Goal: Task Accomplishment & Management: Manage account settings

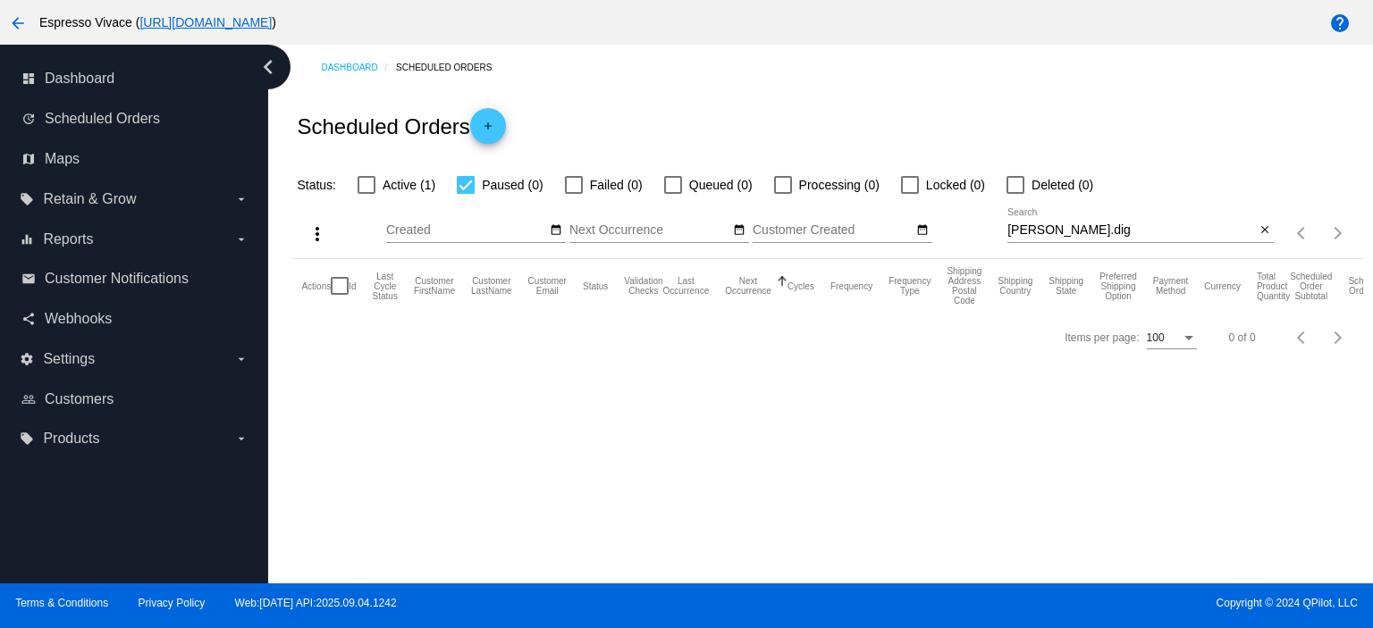
drag, startPoint x: 1067, startPoint y: 221, endPoint x: 1030, endPoint y: 230, distance: 37.7
click at [1030, 230] on div "[PERSON_NAME].dig Search" at bounding box center [1131, 225] width 248 height 35
drag, startPoint x: 1079, startPoint y: 241, endPoint x: 983, endPoint y: 237, distance: 96.6
click at [983, 237] on div "more_vert Sep Jan Feb Mar [DATE]" at bounding box center [827, 227] width 1070 height 63
click at [1092, 232] on input "[PERSON_NAME].dig" at bounding box center [1131, 230] width 248 height 14
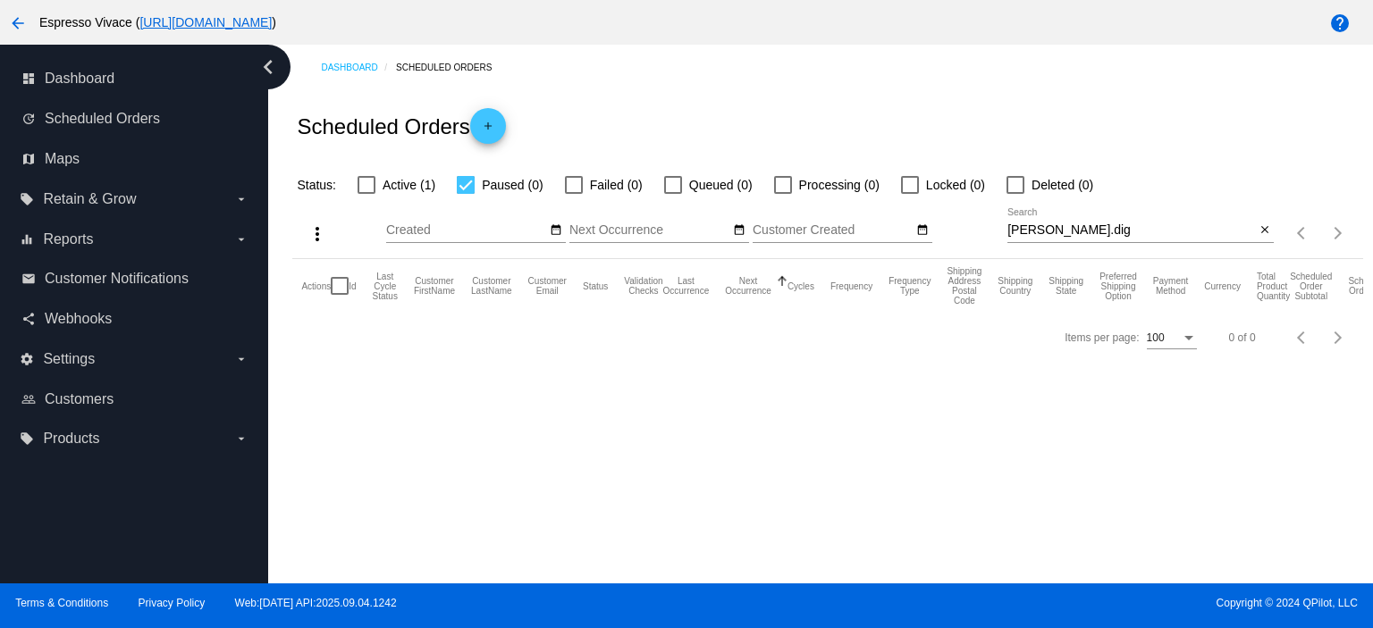
drag, startPoint x: 1075, startPoint y: 238, endPoint x: 1056, endPoint y: 232, distance: 19.5
click at [1056, 235] on div "[PERSON_NAME].dig Search" at bounding box center [1131, 225] width 248 height 35
drag, startPoint x: 1056, startPoint y: 232, endPoint x: 979, endPoint y: 239, distance: 77.1
click at [979, 239] on div "more_vert Sep Jan Feb Mar [DATE]" at bounding box center [827, 227] width 1070 height 63
paste input "[EMAIL_ADDRESS][DOMAIN_NAME]"
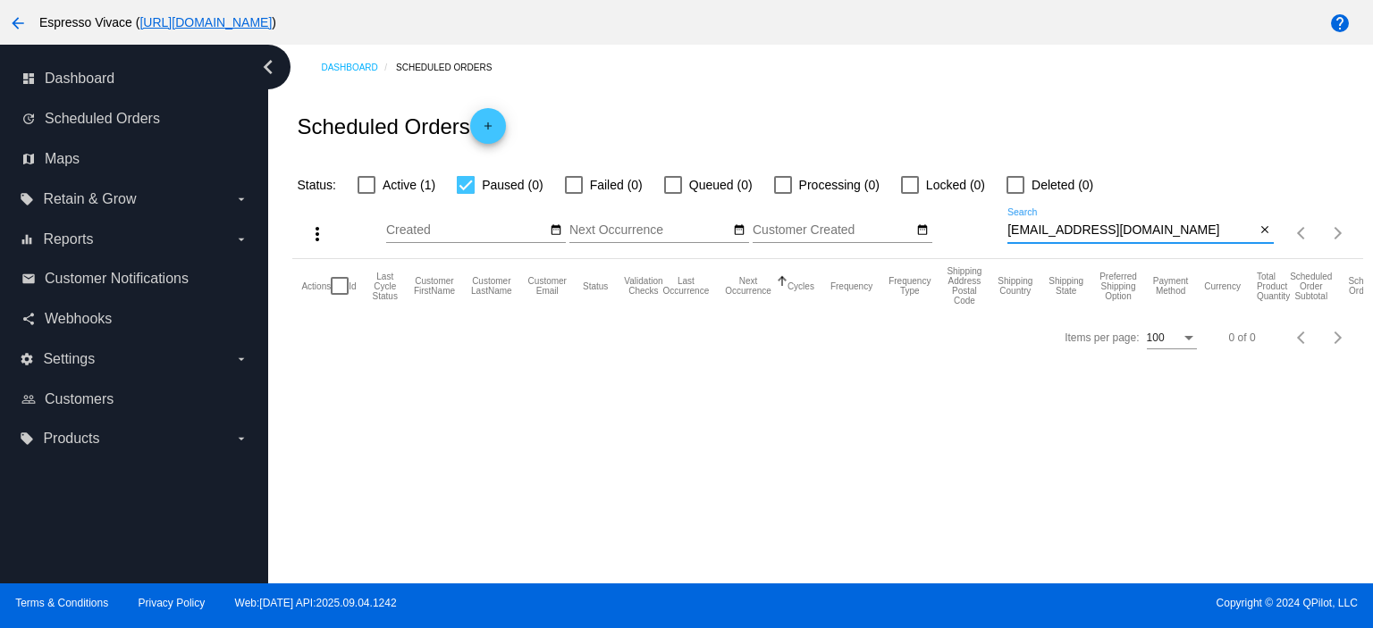
type input "[EMAIL_ADDRESS][DOMAIN_NAME]"
click at [366, 181] on div at bounding box center [366, 185] width 18 height 18
click at [366, 194] on input "Active (1)" at bounding box center [365, 194] width 1 height 1
checkbox input "true"
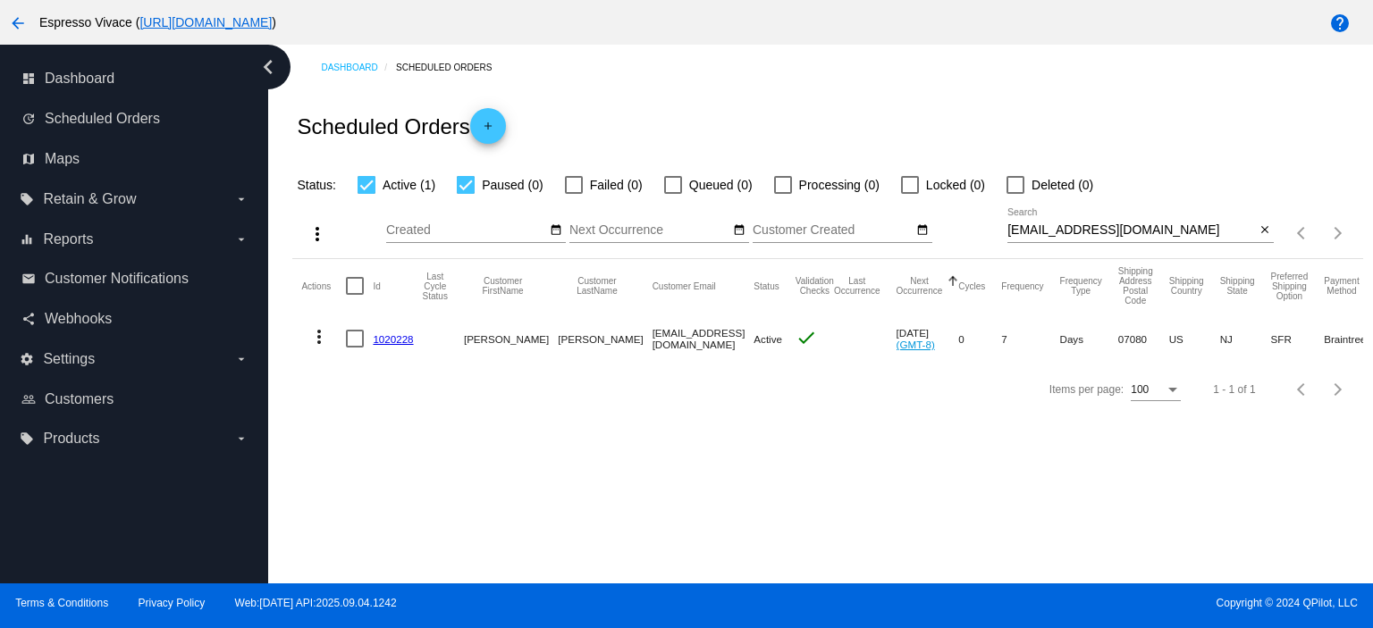
click at [400, 335] on link "1020228" at bounding box center [393, 339] width 40 height 12
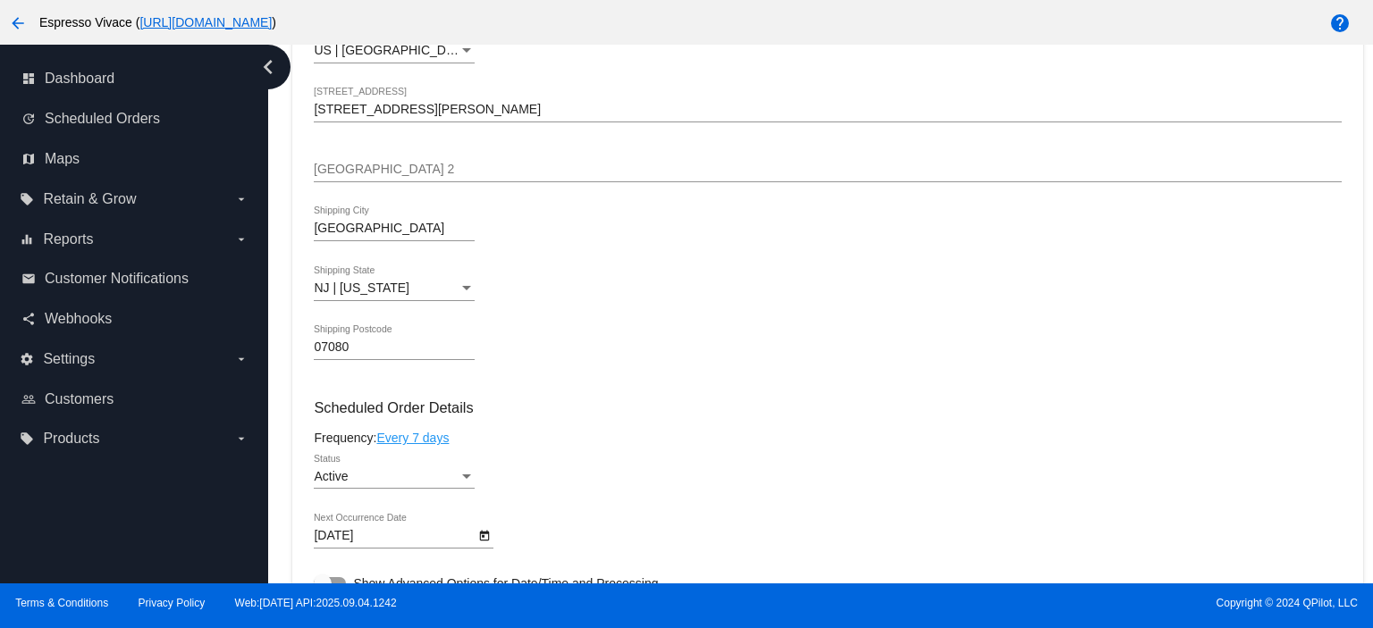
scroll to position [626, 0]
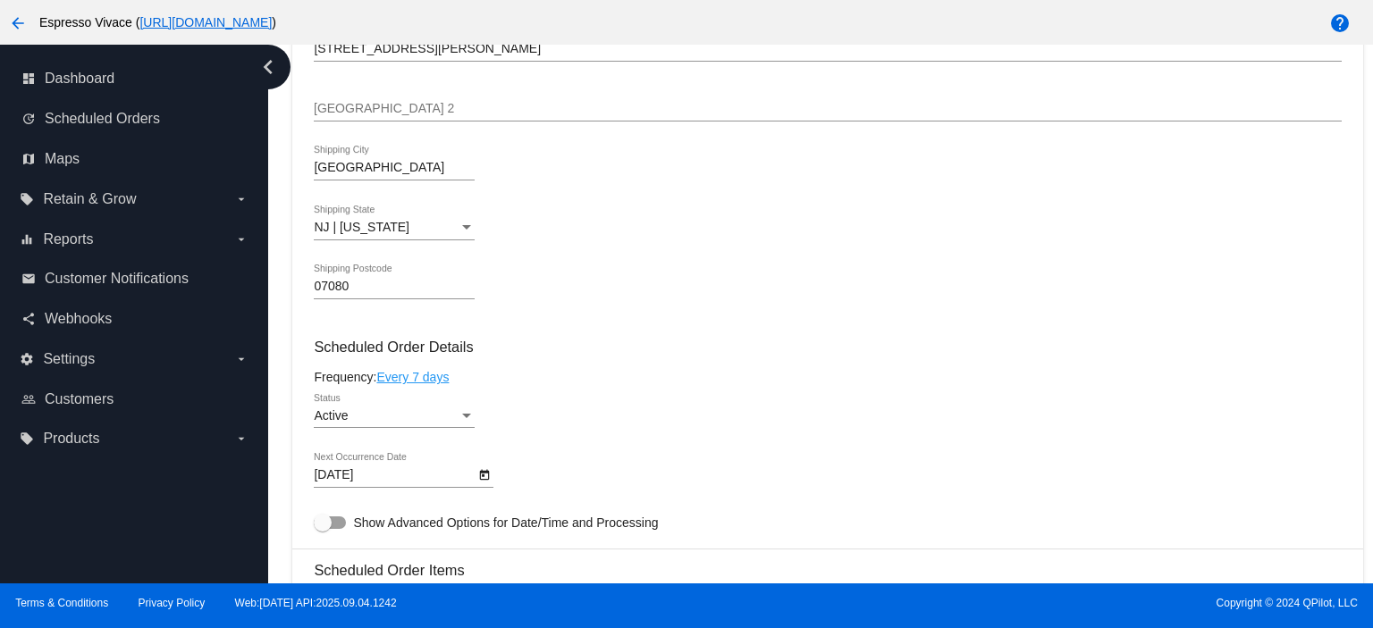
click at [480, 481] on icon "Open calendar" at bounding box center [485, 475] width 10 height 11
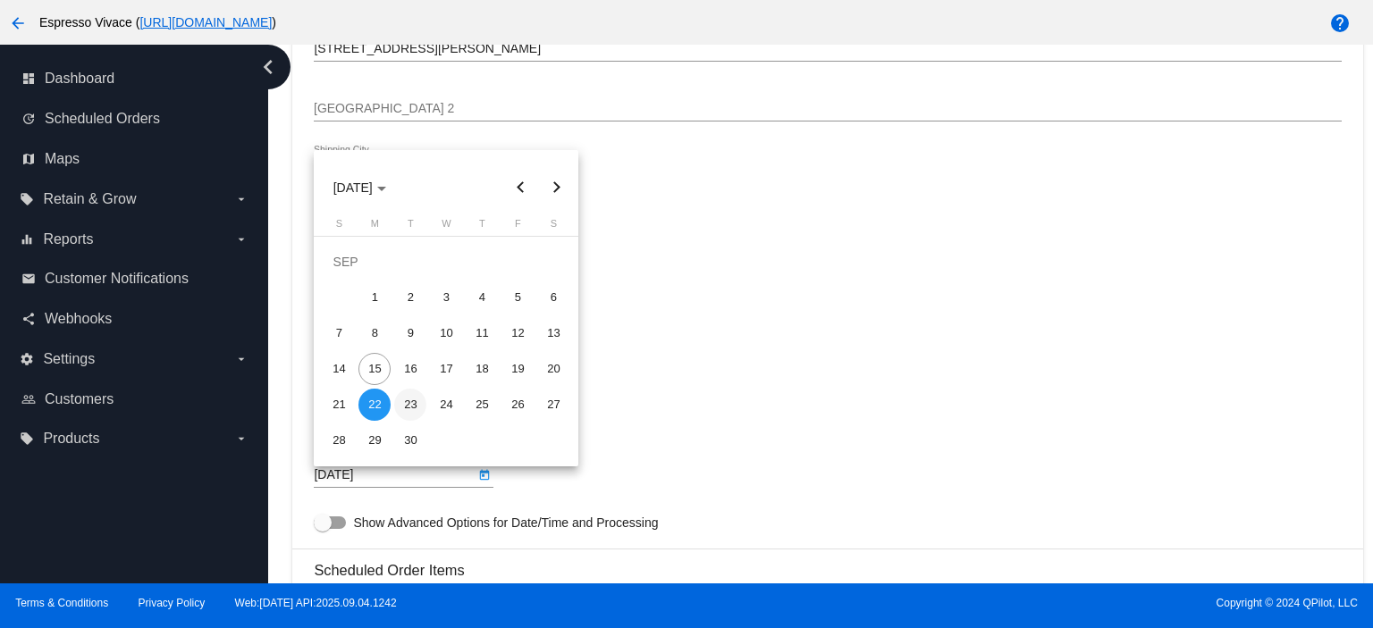
click at [410, 403] on div "23" at bounding box center [410, 405] width 32 height 32
type input "[DATE]"
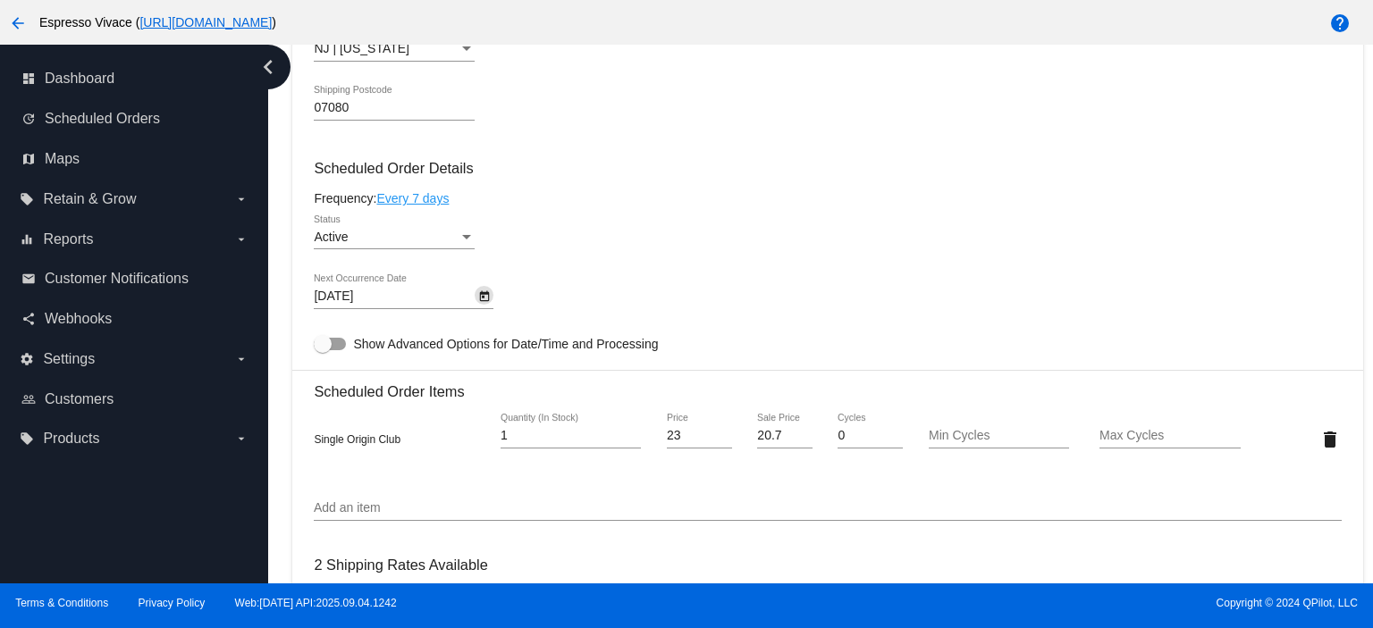
click at [339, 348] on div at bounding box center [330, 344] width 32 height 13
click at [323, 350] on input "Show Advanced Options for Date/Time and Processing" at bounding box center [322, 350] width 1 height 1
checkbox input "true"
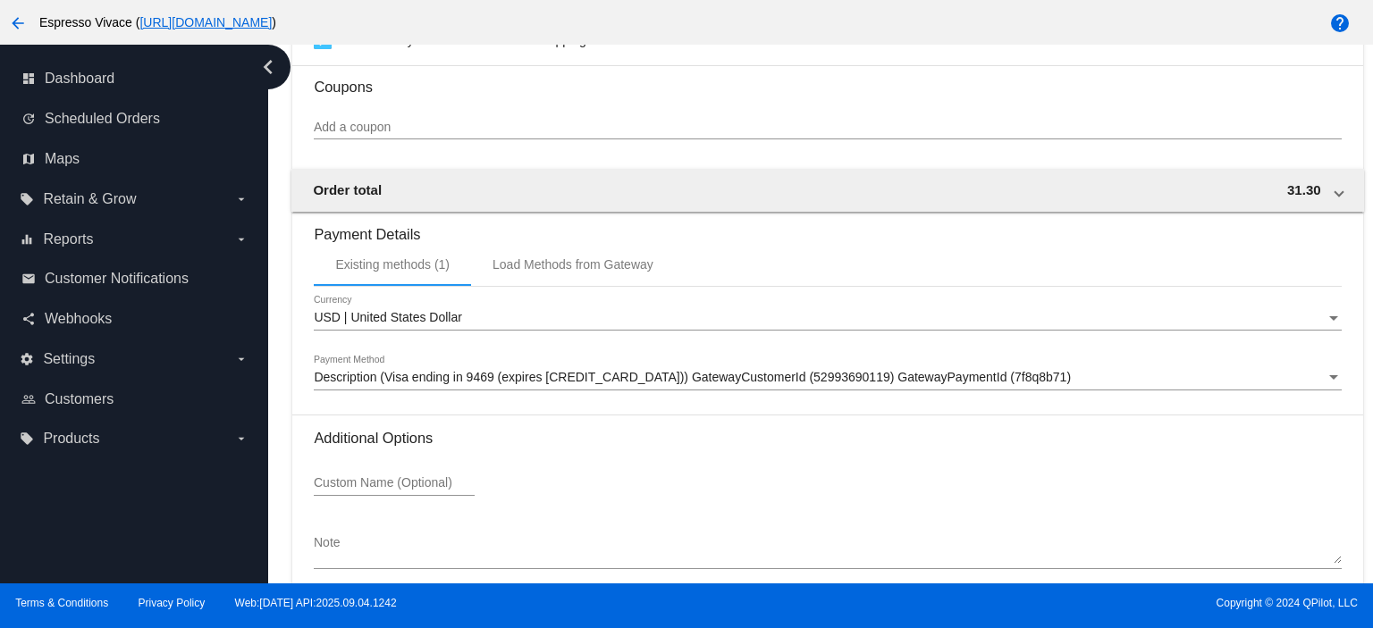
scroll to position [1920, 0]
